Goal: Task Accomplishment & Management: Manage account settings

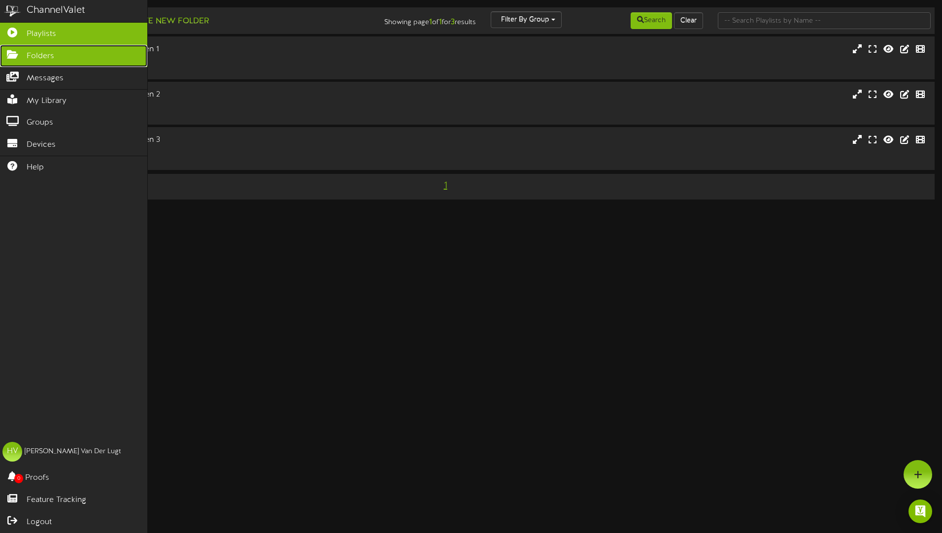
click at [44, 54] on span "Folders" at bounding box center [41, 56] width 28 height 11
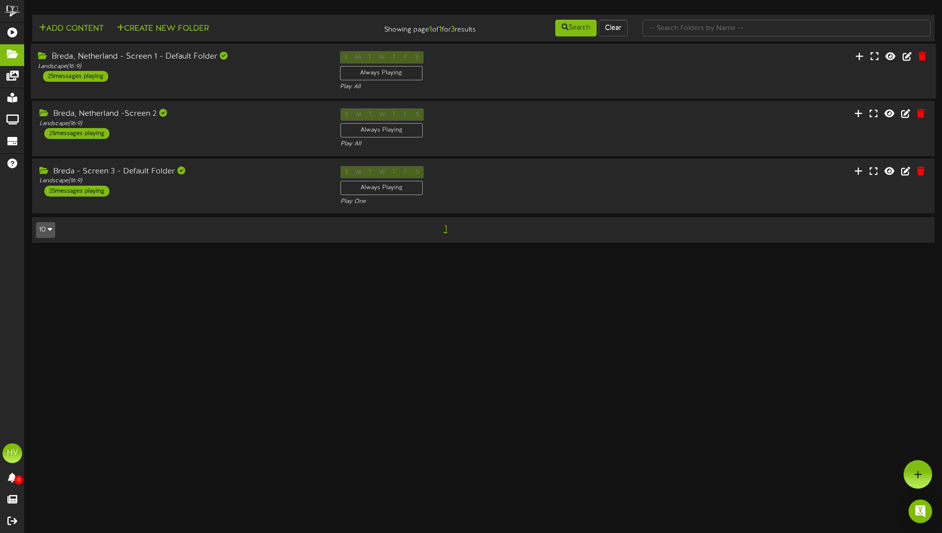
click at [181, 60] on div "Breda, Netherland - Screen 1 - Default Folder" at bounding box center [181, 56] width 287 height 11
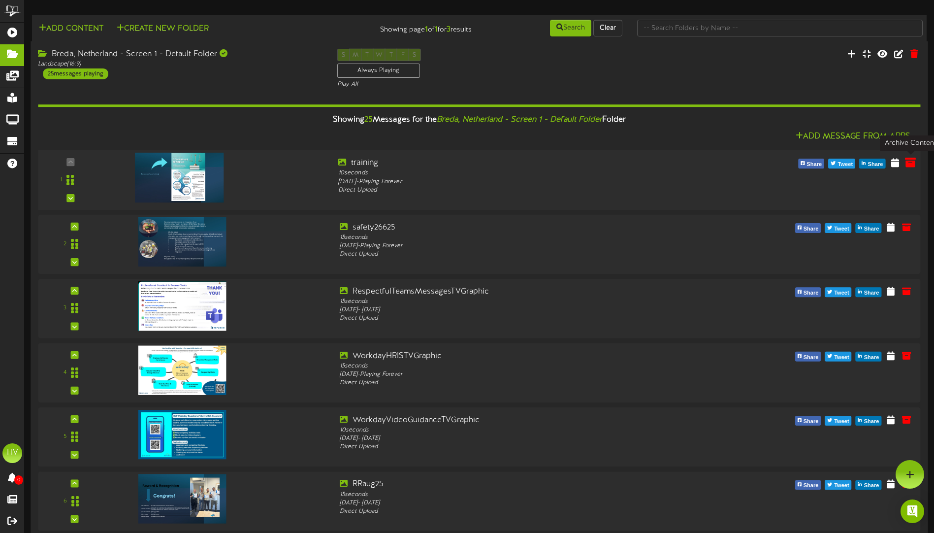
click at [910, 161] on icon at bounding box center [910, 162] width 11 height 11
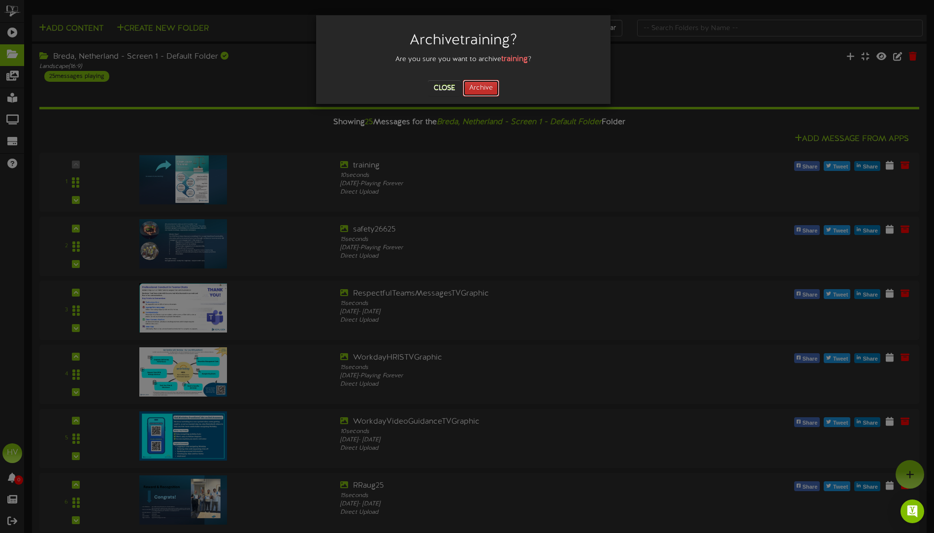
click at [478, 89] on button "Archive" at bounding box center [481, 88] width 36 height 17
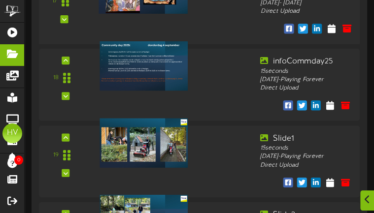
scroll to position [1399, 0]
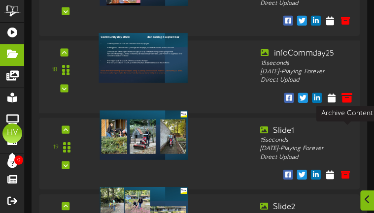
click at [347, 103] on icon at bounding box center [346, 97] width 11 height 11
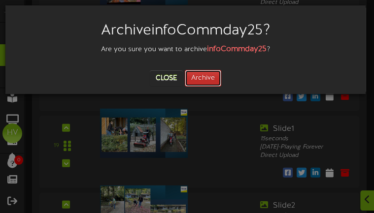
click at [195, 76] on button "Archive" at bounding box center [203, 78] width 36 height 17
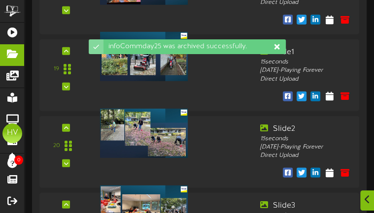
click at [278, 46] on icon at bounding box center [277, 47] width 8 height 8
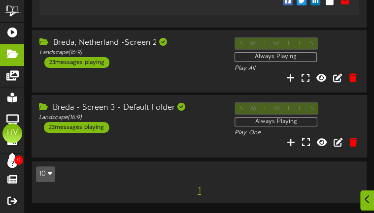
scroll to position [1990, 0]
click at [79, 68] on div "23 messages playing" at bounding box center [76, 62] width 65 height 11
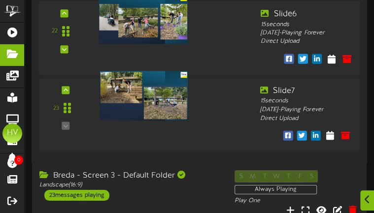
scroll to position [3724, 0]
